Goal: Task Accomplishment & Management: Manage account settings

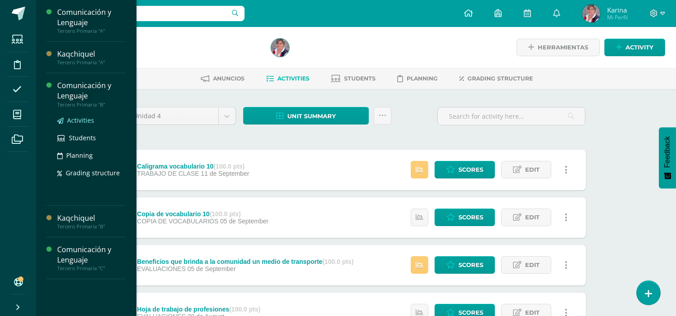
click at [81, 119] on span "Activities" at bounding box center [80, 120] width 27 height 9
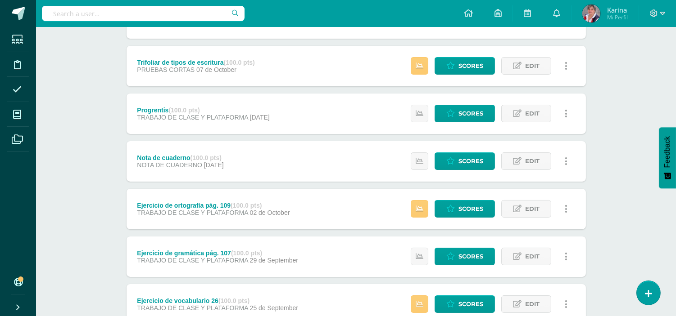
scroll to position [155, 0]
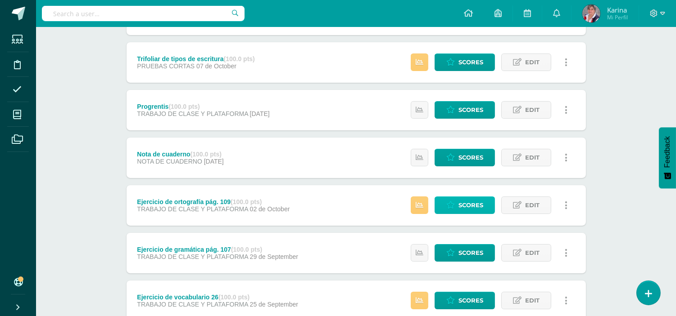
click at [472, 212] on span "Scores" at bounding box center [470, 205] width 25 height 17
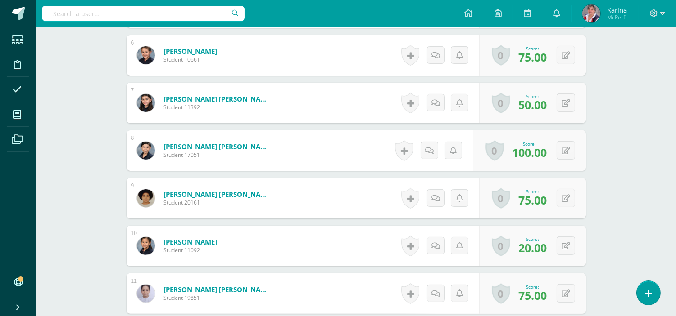
scroll to position [517, 0]
click at [563, 252] on button at bounding box center [565, 245] width 18 height 18
type input "40"
click at [552, 250] on link at bounding box center [548, 249] width 18 height 18
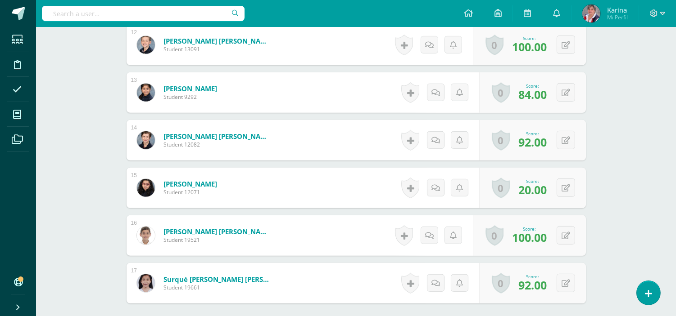
scroll to position [0, 0]
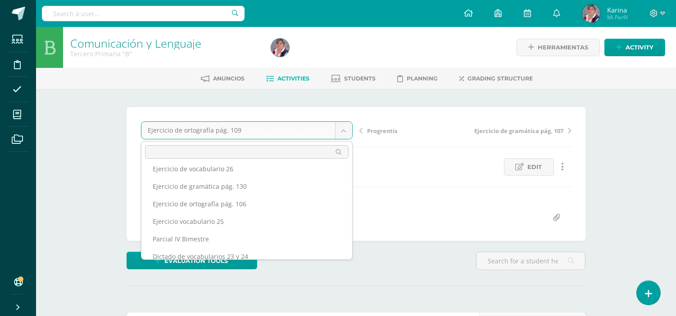
scroll to position [115, 0]
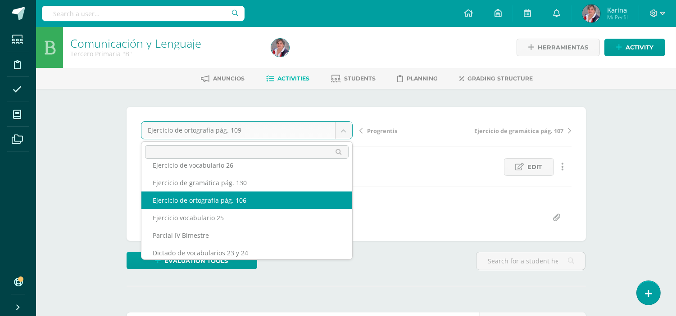
select select "/dashboard/teacher/grade-activity/238334/"
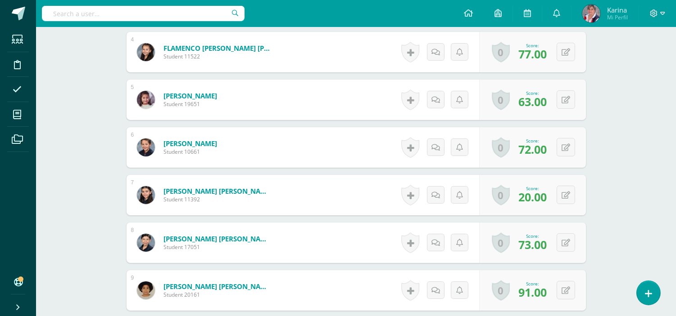
scroll to position [430, 0]
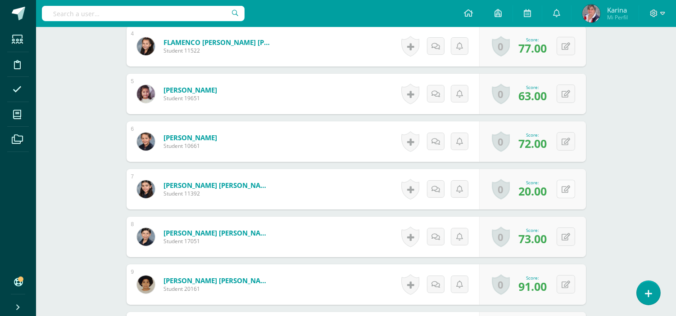
click at [566, 194] on button at bounding box center [565, 189] width 18 height 18
type input "63"
click at [548, 197] on link at bounding box center [548, 193] width 18 height 18
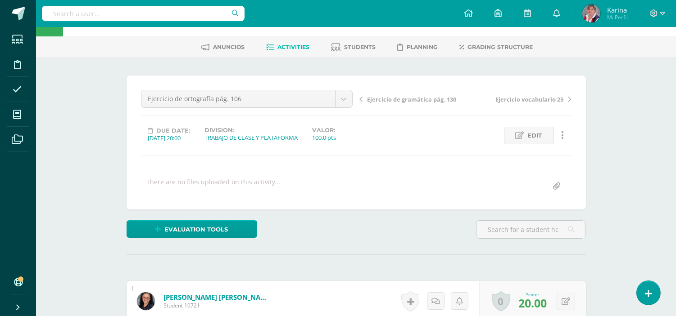
scroll to position [0, 0]
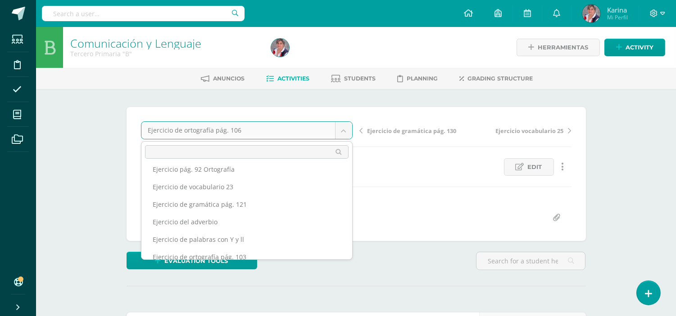
scroll to position [391, 0]
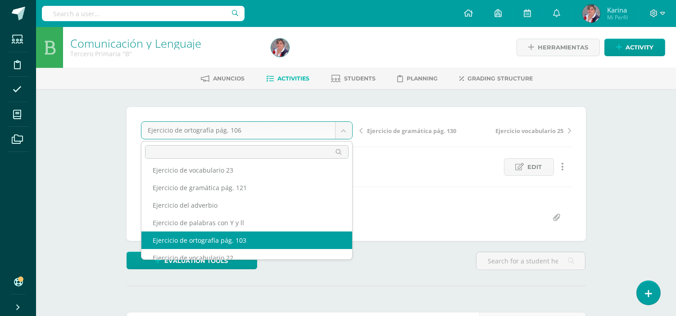
select select "/dashboard/teacher/grade-activity/238326/"
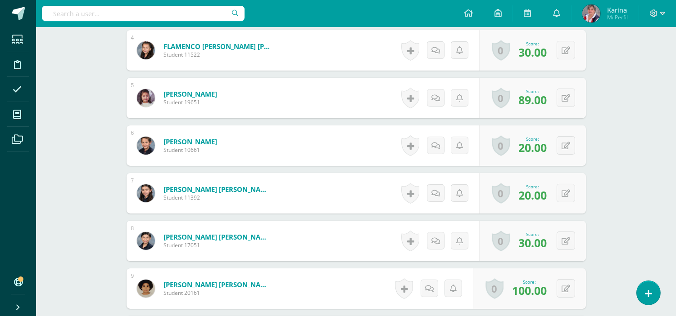
scroll to position [428, 0]
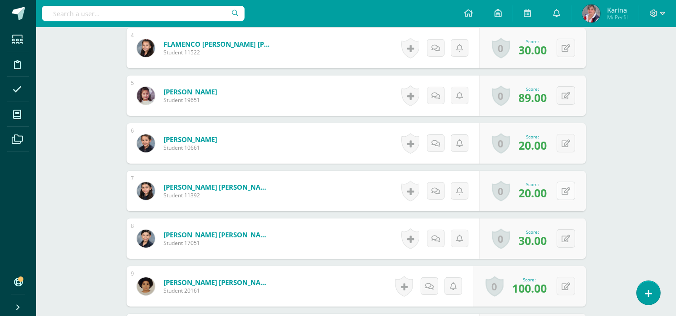
click at [566, 190] on icon at bounding box center [565, 192] width 9 height 8
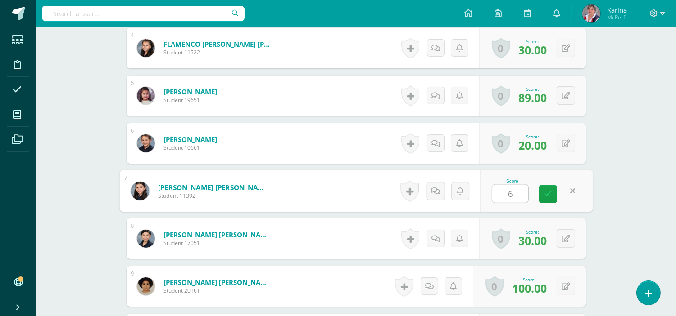
type input "60"
click at [549, 191] on icon at bounding box center [548, 194] width 8 height 8
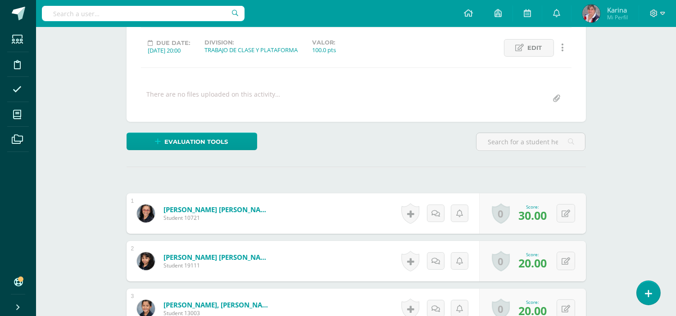
scroll to position [0, 0]
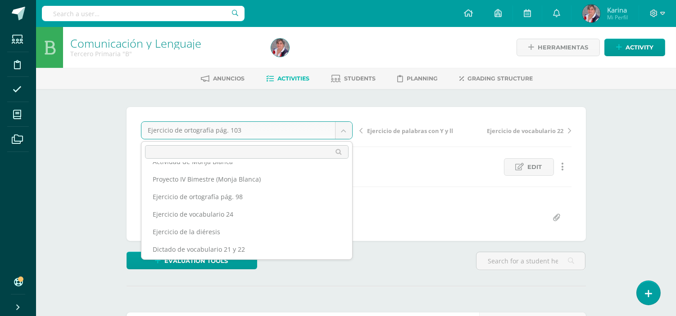
scroll to position [234, 0]
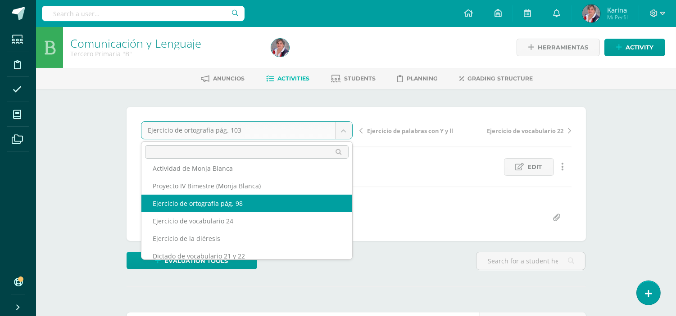
select select "/dashboard/teacher/grade-activity/238317/"
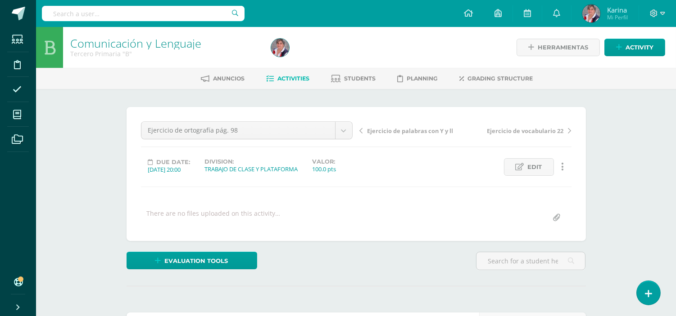
click at [248, 198] on div "Ejercicio de ortografía pág. 98 Nota de caligrafía Trifoliar de tipos de escrit…" at bounding box center [356, 174] width 430 height 105
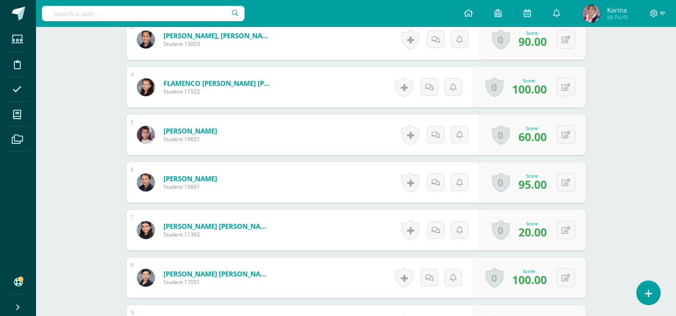
scroll to position [399, 0]
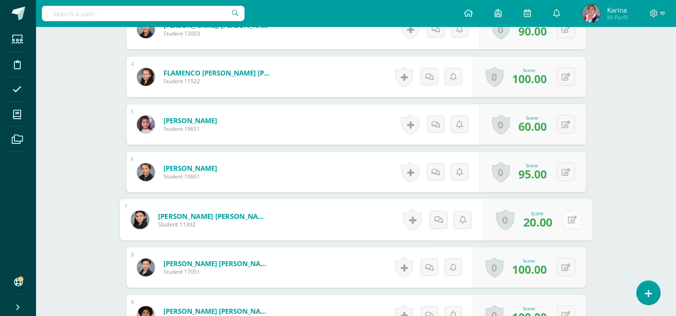
click at [567, 228] on button at bounding box center [571, 220] width 19 height 19
click at [519, 221] on input "20.00" at bounding box center [510, 223] width 36 height 18
type input "2"
type input "45"
click at [553, 228] on link at bounding box center [548, 223] width 18 height 18
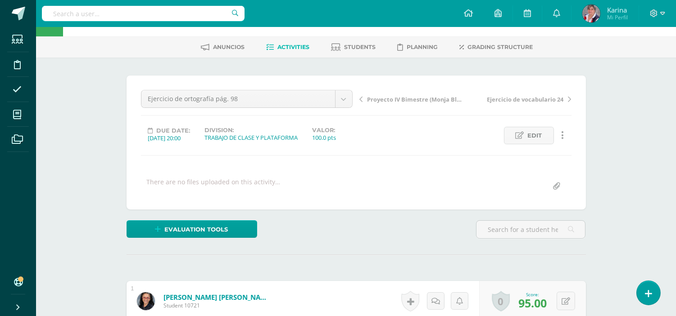
scroll to position [0, 0]
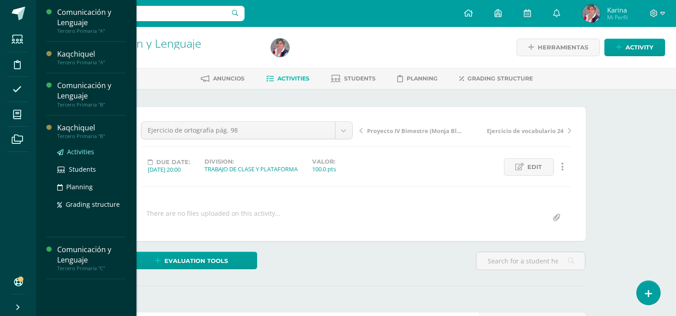
click at [78, 151] on span "Activities" at bounding box center [80, 152] width 27 height 9
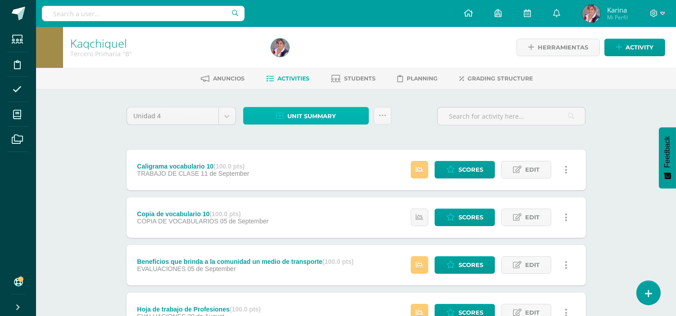
click at [320, 113] on span "Unit summary" at bounding box center [311, 116] width 49 height 17
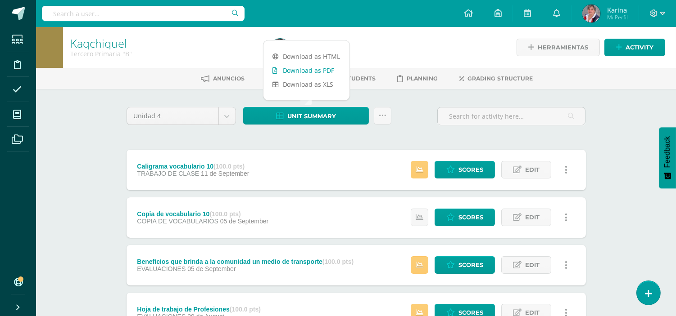
click at [305, 70] on link "Download as PDF" at bounding box center [306, 70] width 86 height 14
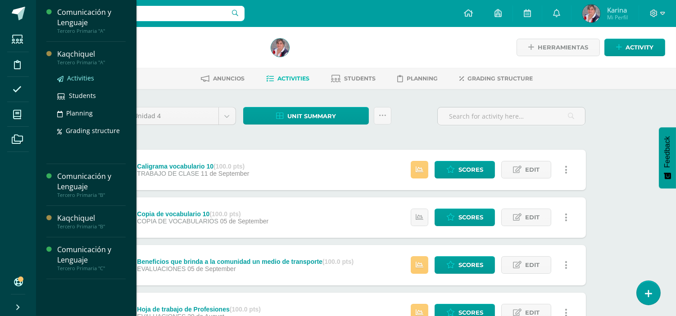
click at [77, 77] on span "Activities" at bounding box center [80, 78] width 27 height 9
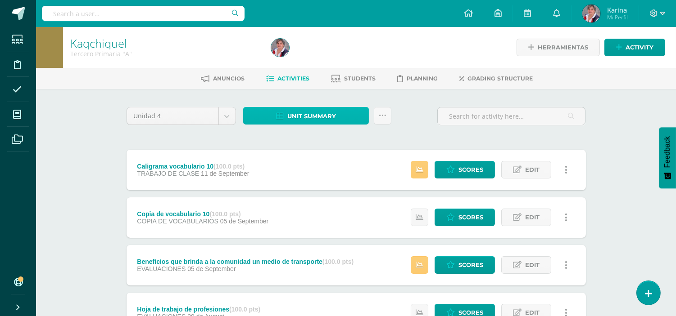
click at [332, 110] on span "Unit summary" at bounding box center [311, 116] width 49 height 17
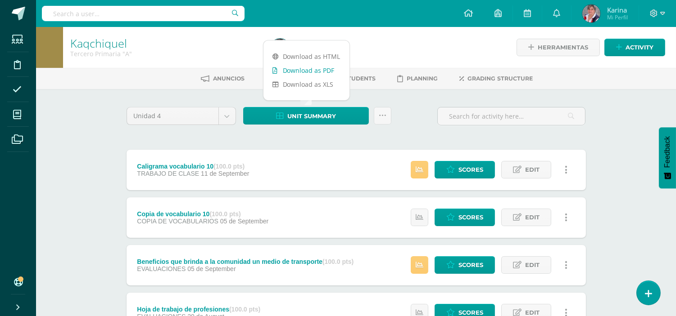
click at [311, 73] on link "Download as PDF" at bounding box center [306, 70] width 86 height 14
click at [654, 11] on icon at bounding box center [653, 13] width 8 height 8
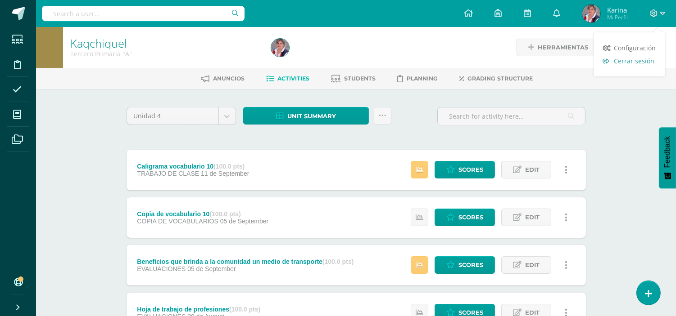
click at [626, 60] on span "Cerrar sesión" at bounding box center [634, 61] width 41 height 9
